Goal: Task Accomplishment & Management: Manage account settings

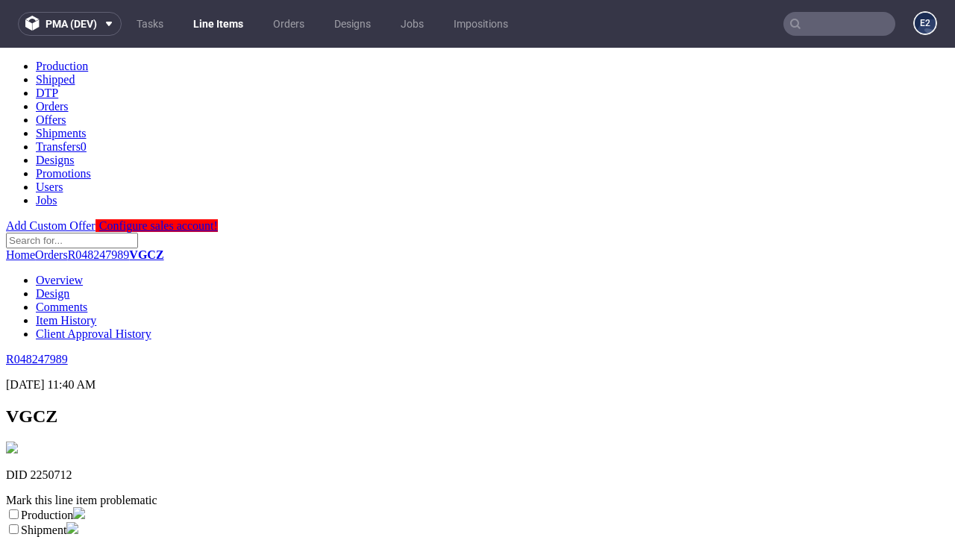
scroll to position [263, 0]
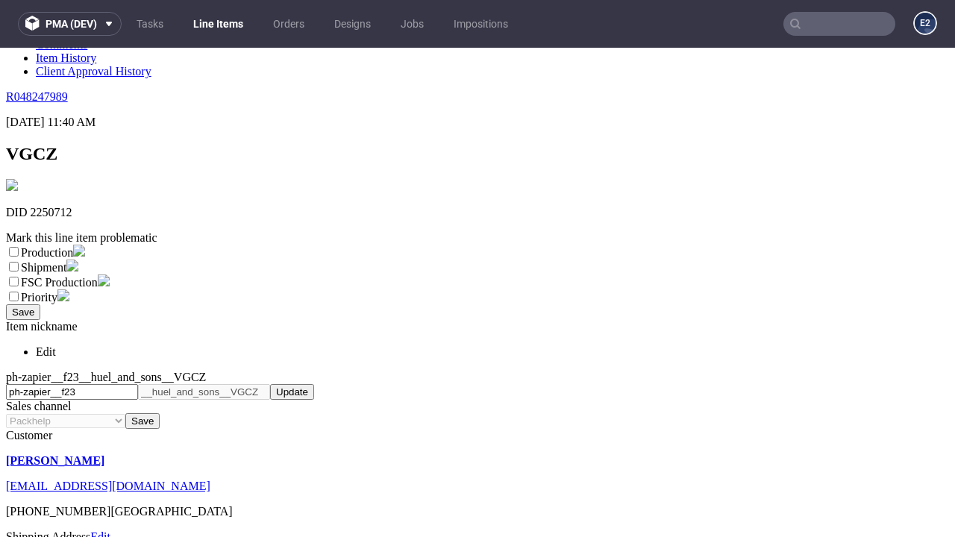
select select "dtp_ca_needed"
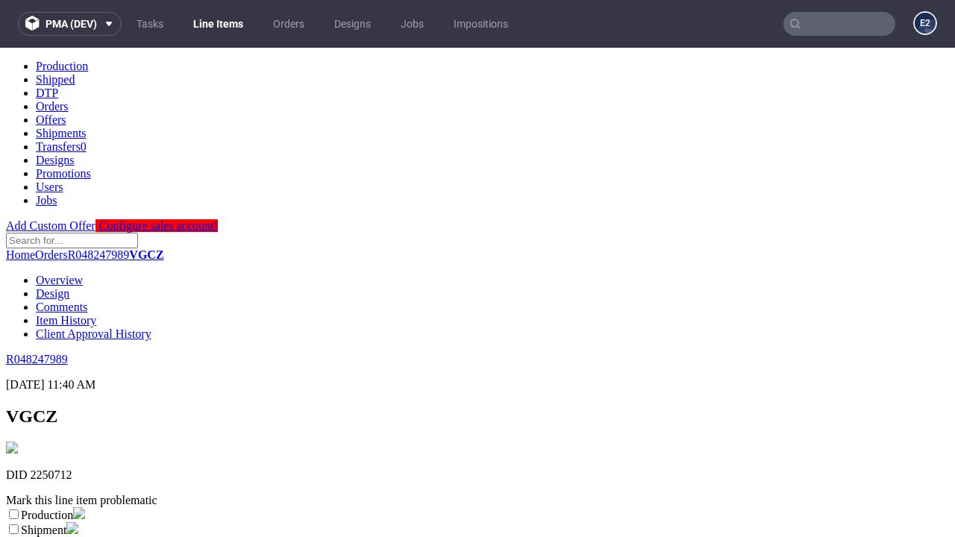
scroll to position [0, 0]
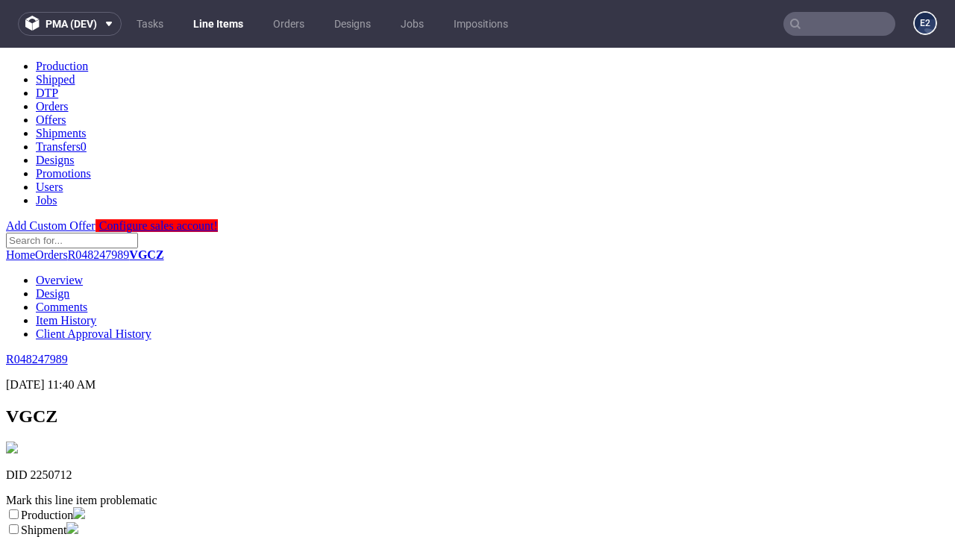
checkbox input "true"
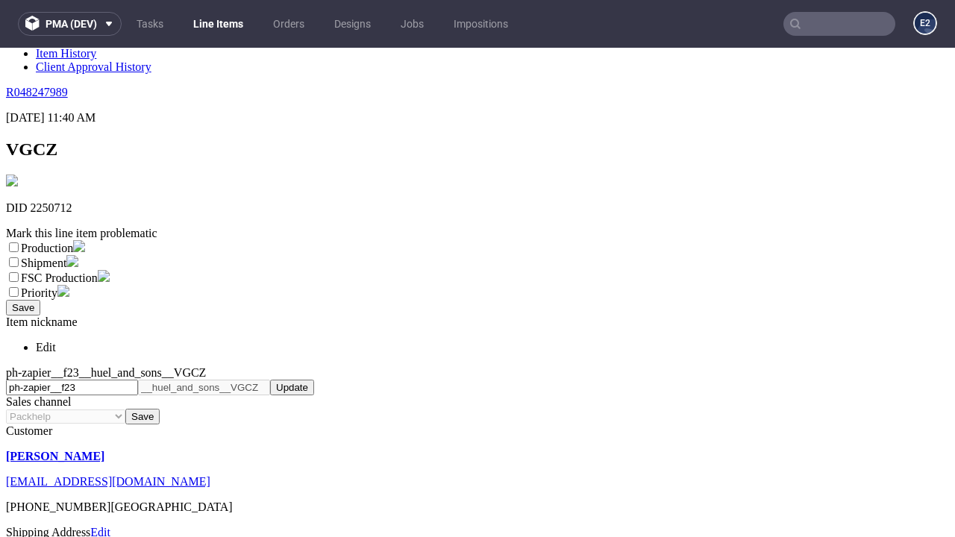
type textarea "test"
